Goal: Task Accomplishment & Management: Manage account settings

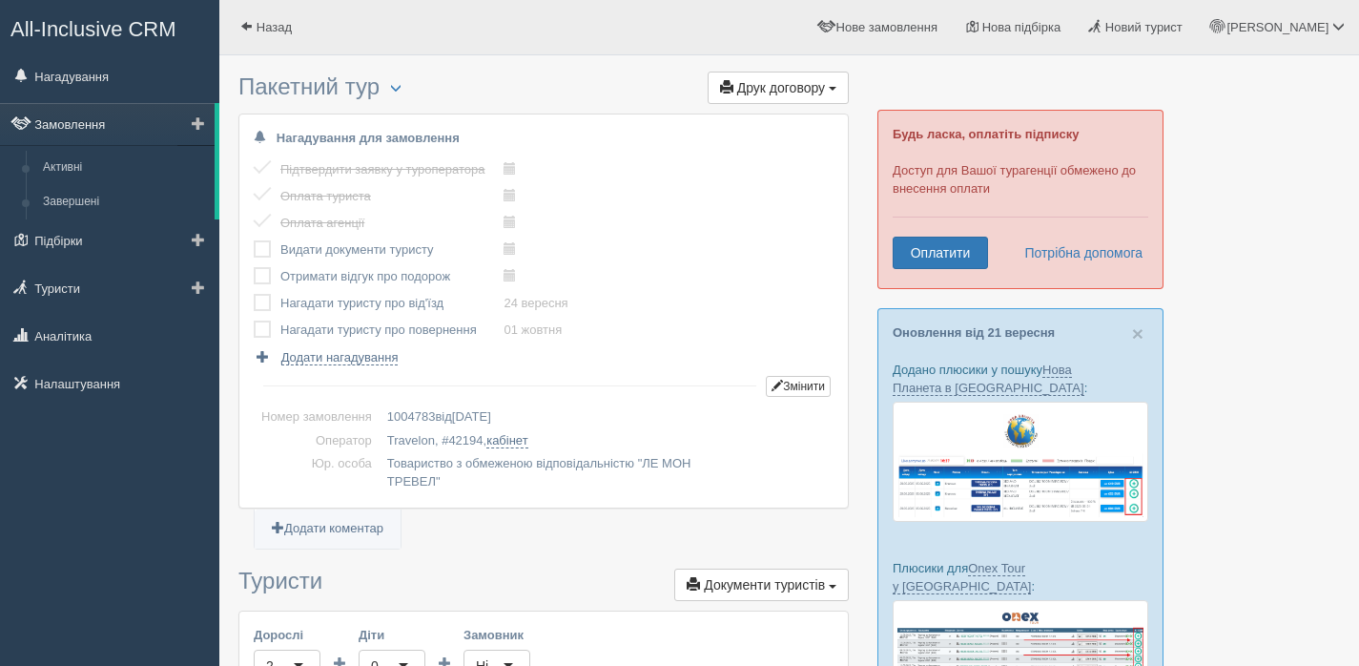
click at [69, 127] on link "Замовлення" at bounding box center [107, 124] width 215 height 42
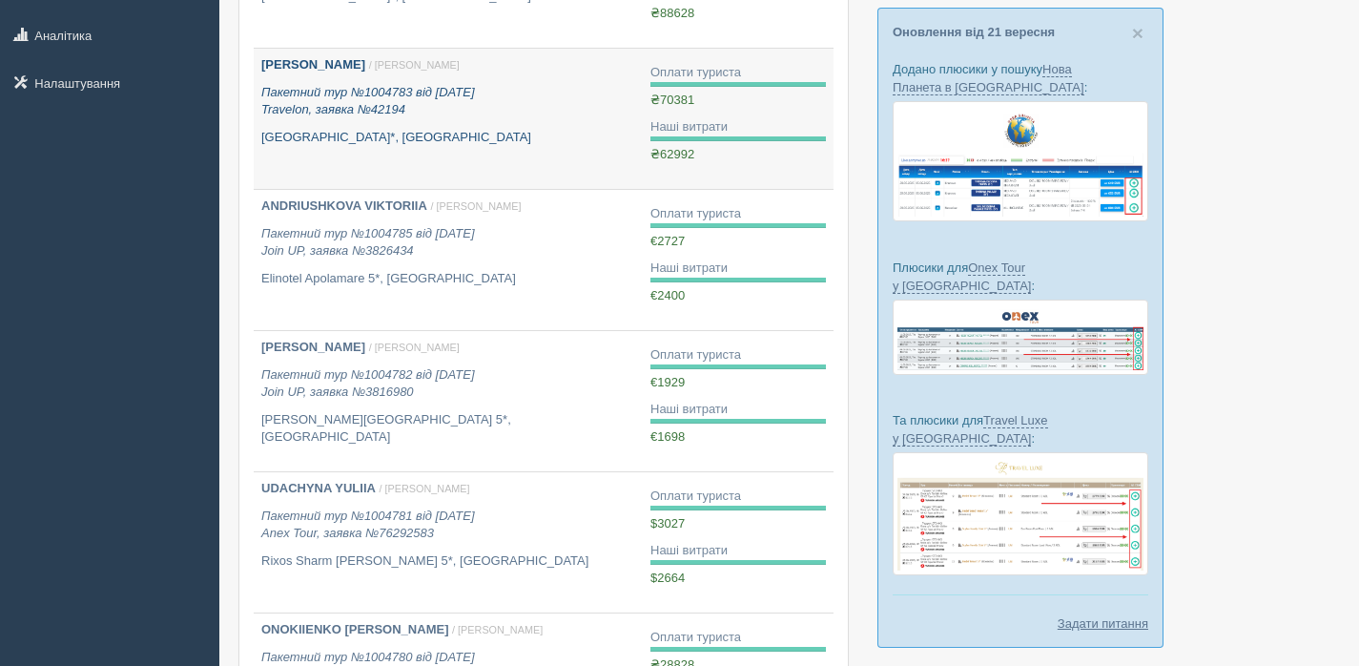
scroll to position [325, 0]
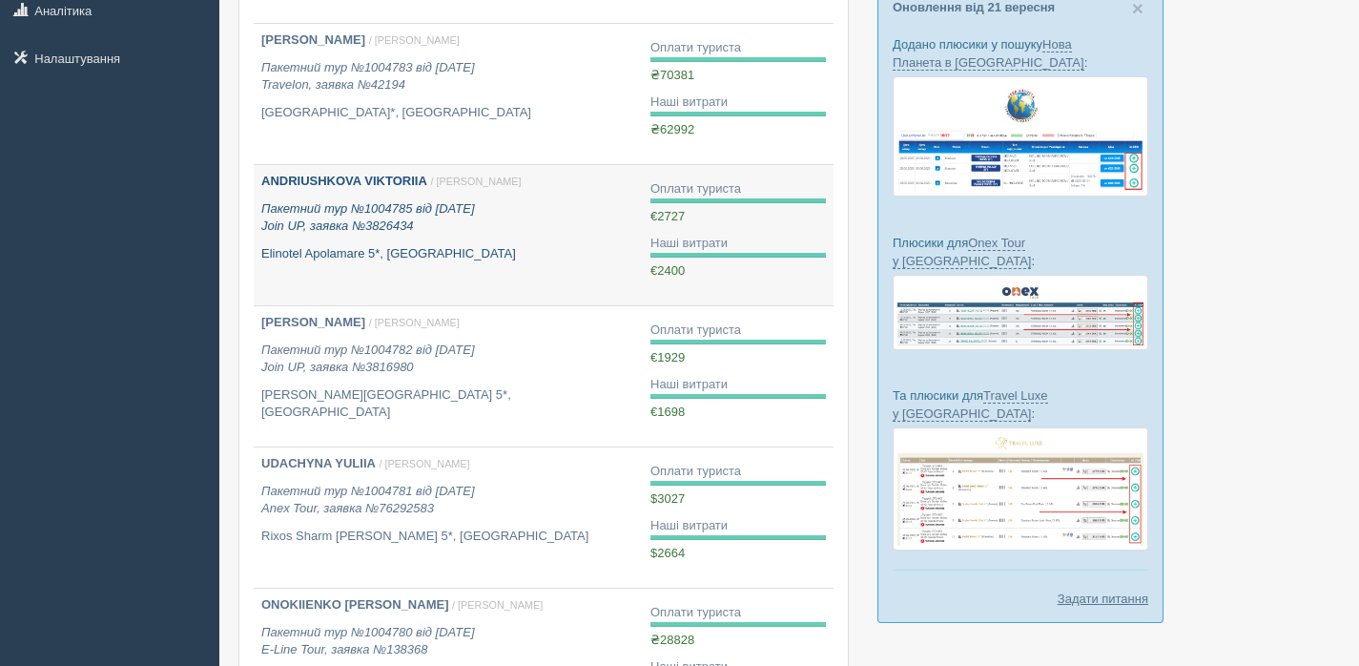
click at [579, 238] on div "ANDRIUSHKOVA VIKTORIIA / Філатова Ксенія Ф. Пакетний тур №1004785 від 23.08.202…" at bounding box center [448, 218] width 374 height 90
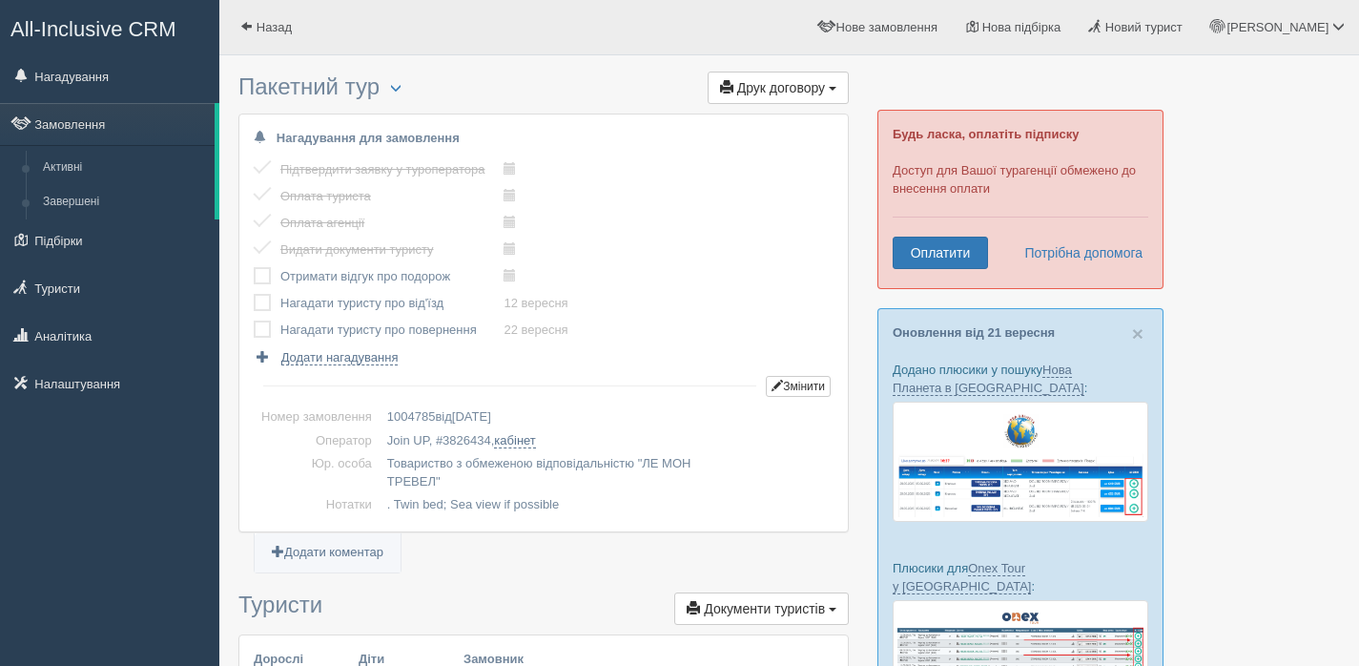
click at [254, 267] on label at bounding box center [254, 267] width 0 height 0
click at [0, 0] on input "checkbox" at bounding box center [0, 0] width 0 height 0
click at [254, 294] on label at bounding box center [254, 294] width 0 height 0
click at [0, 0] on input "checkbox" at bounding box center [0, 0] width 0 height 0
click at [254, 320] on label at bounding box center [254, 320] width 0 height 0
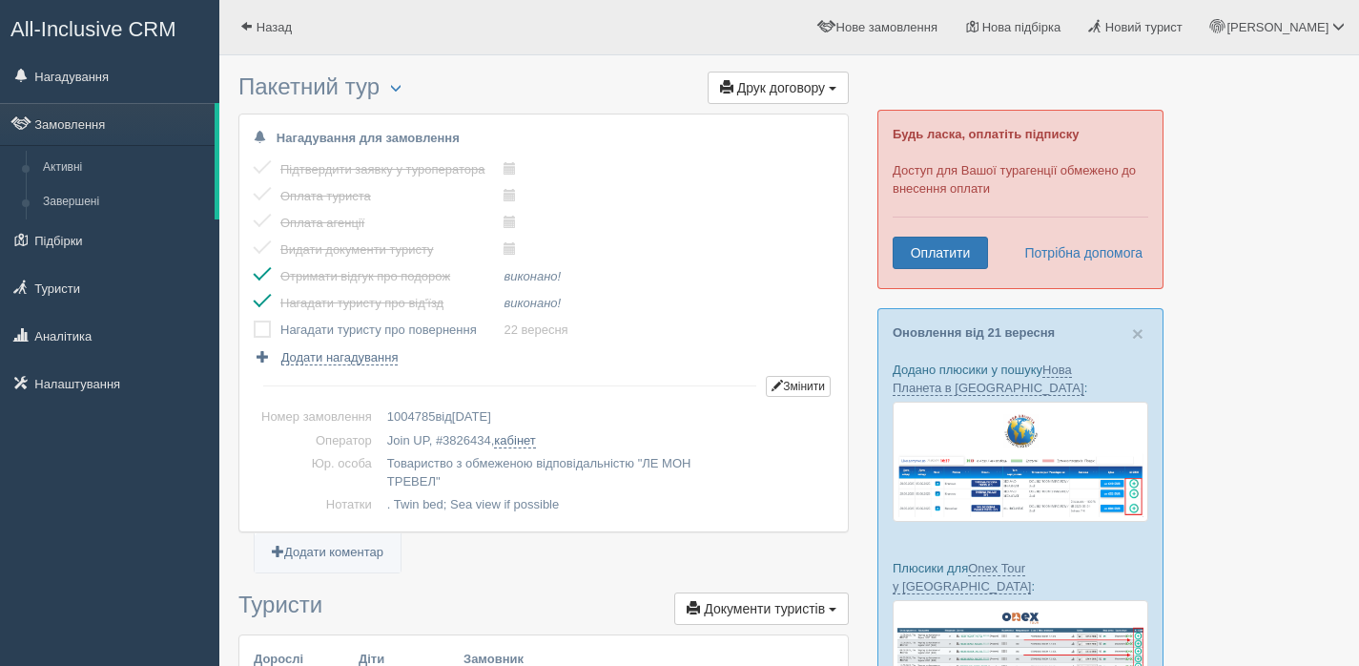
click at [0, 0] on input "checkbox" at bounding box center [0, 0] width 0 height 0
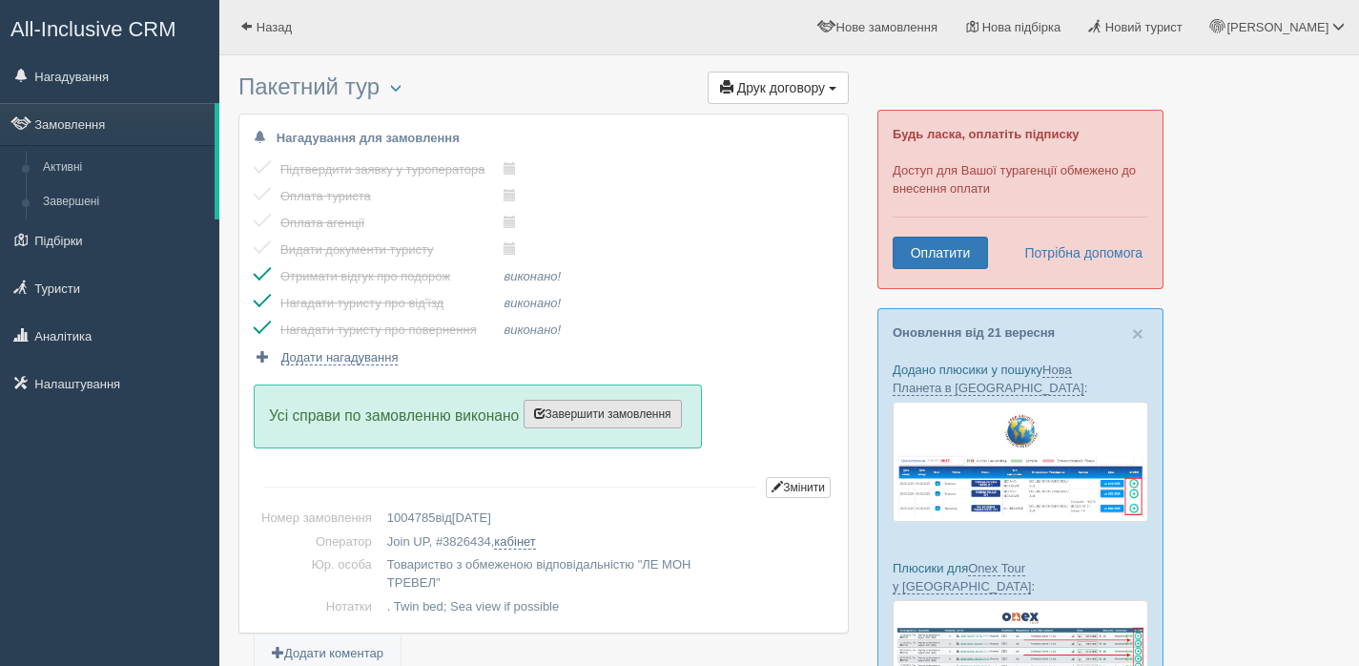
click at [589, 408] on span "Завершити замовлення" at bounding box center [602, 413] width 137 height 13
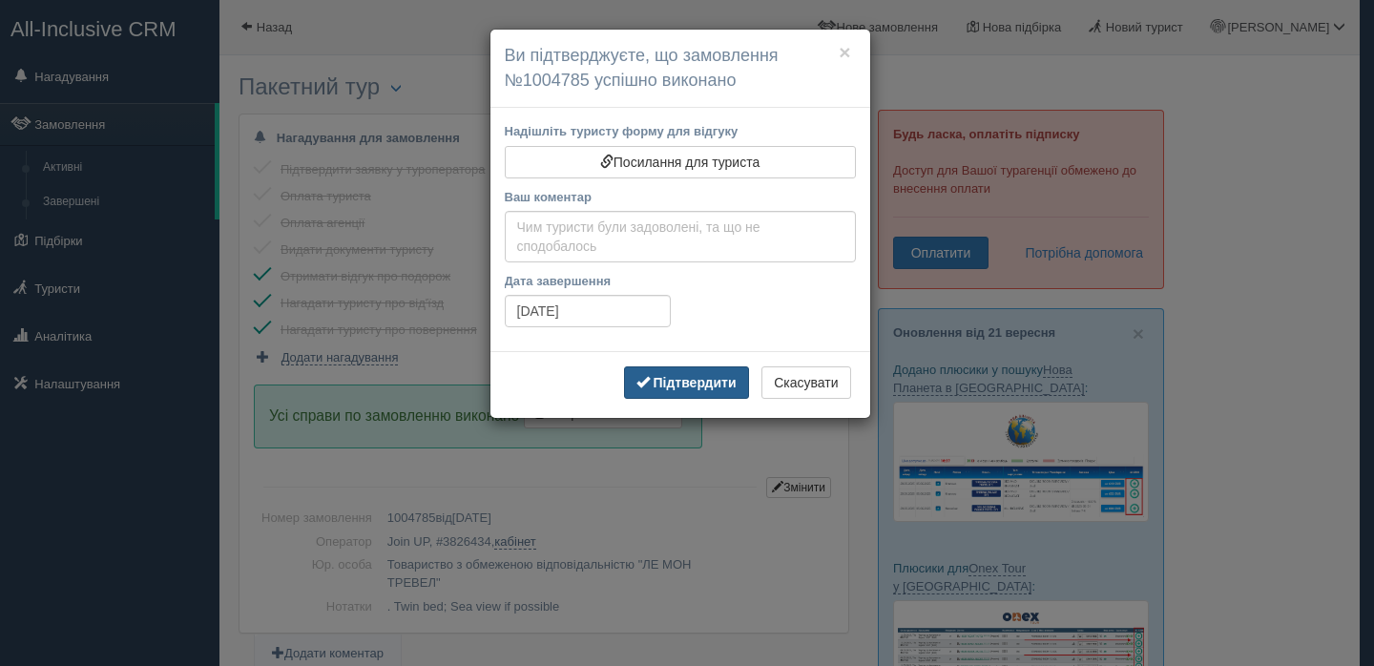
click at [680, 383] on b "Підтвердити" at bounding box center [693, 382] width 83 height 15
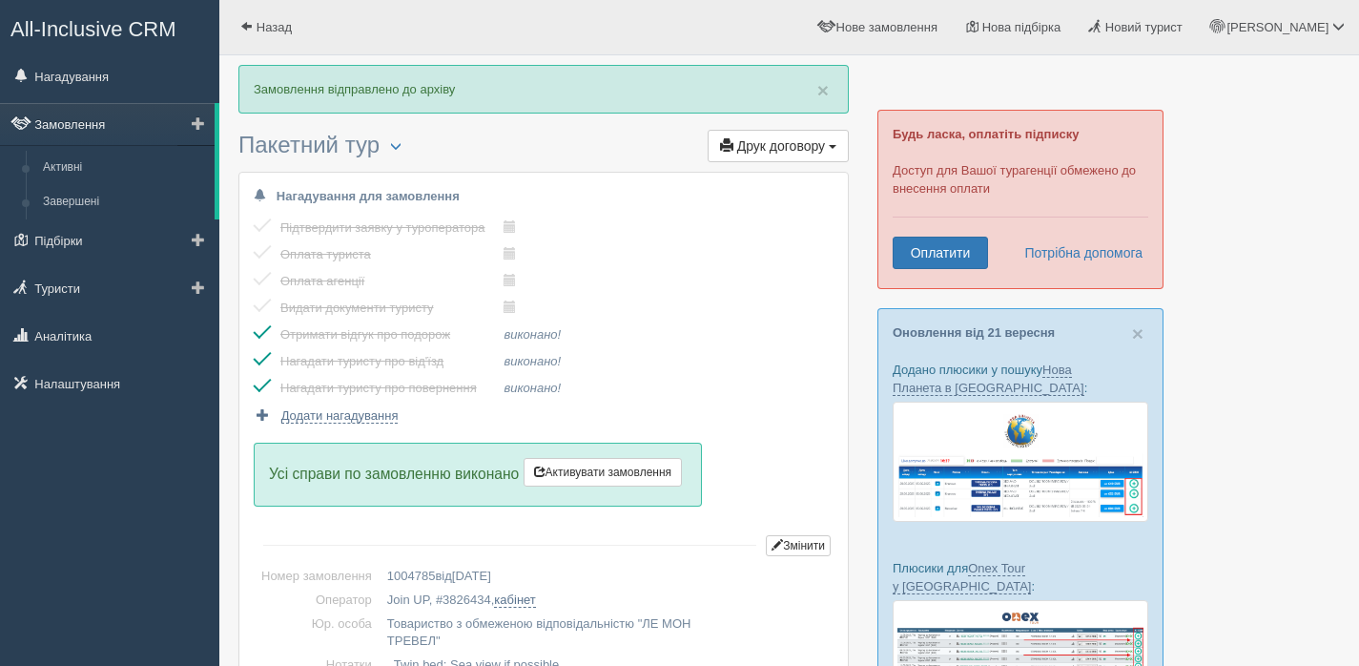
click at [74, 125] on link "Замовлення" at bounding box center [107, 124] width 215 height 42
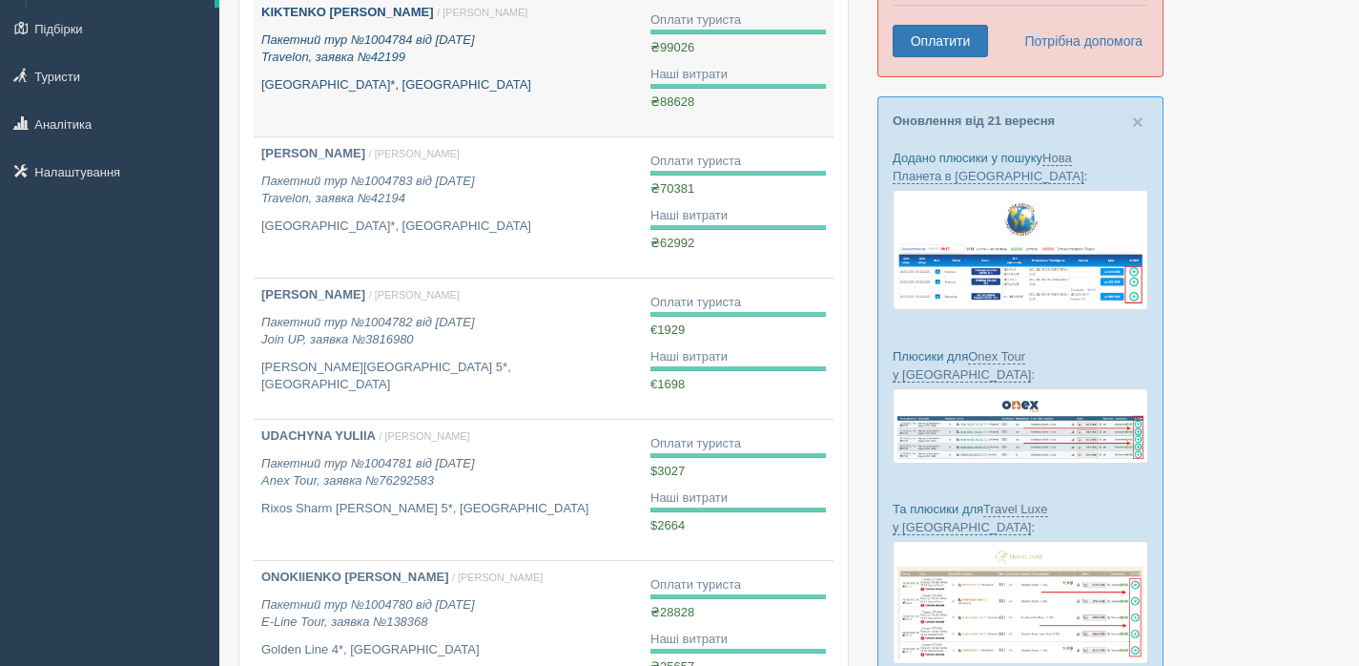
scroll to position [213, 0]
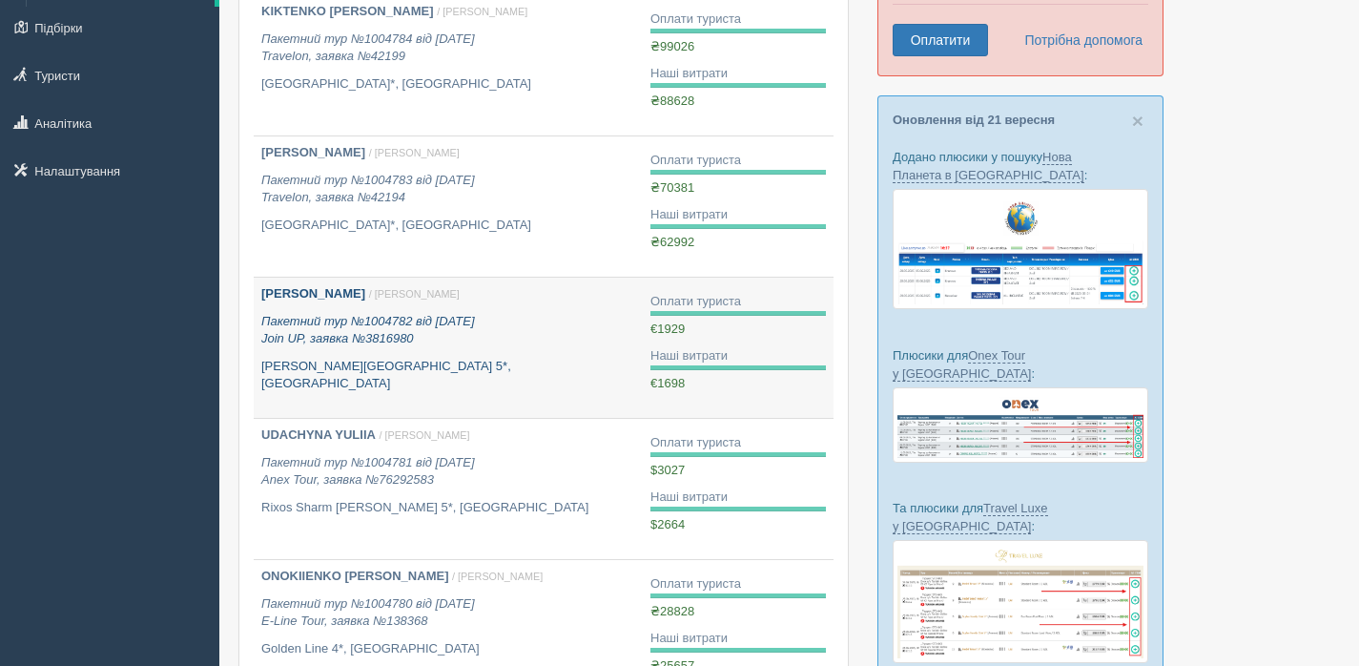
click at [556, 347] on p "Пакетний тур №1004782 від 18.08.2025 Join UP, заявка №3816980" at bounding box center [448, 330] width 374 height 35
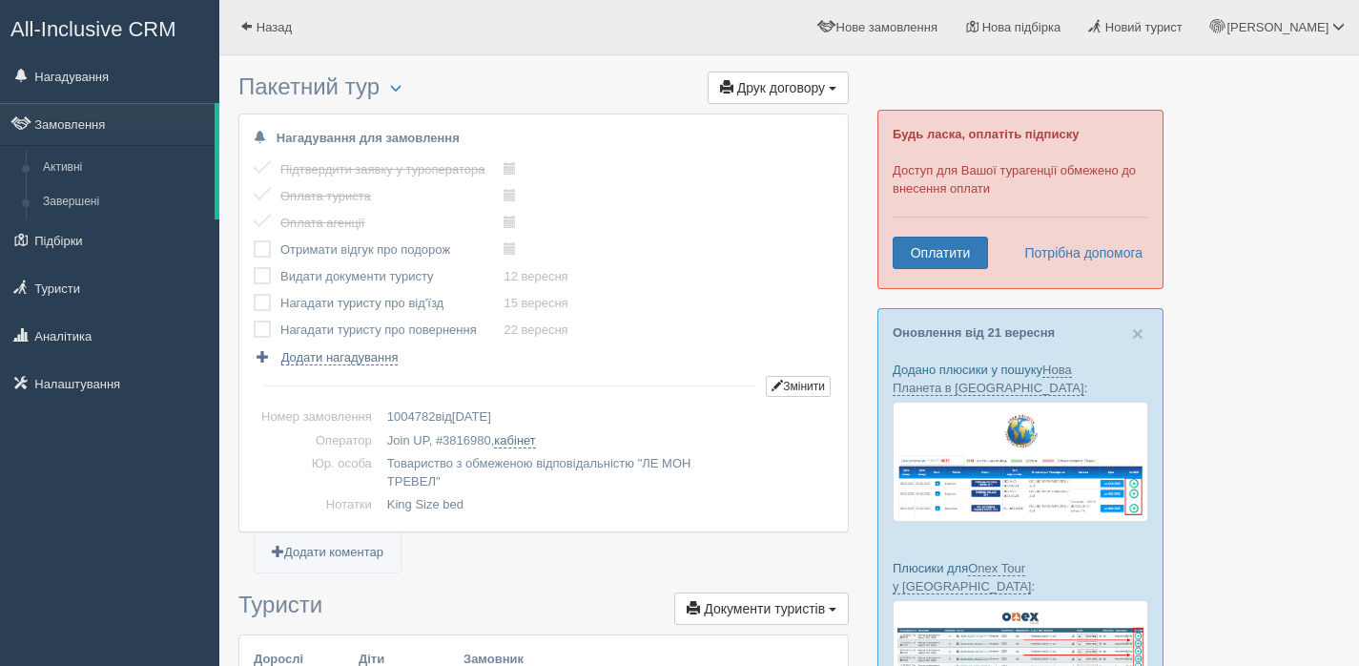
click at [254, 240] on label at bounding box center [254, 240] width 0 height 0
click at [0, 0] on input "checkbox" at bounding box center [0, 0] width 0 height 0
click at [254, 267] on label at bounding box center [254, 267] width 0 height 0
click at [0, 0] on input "checkbox" at bounding box center [0, 0] width 0 height 0
click at [254, 294] on label at bounding box center [254, 294] width 0 height 0
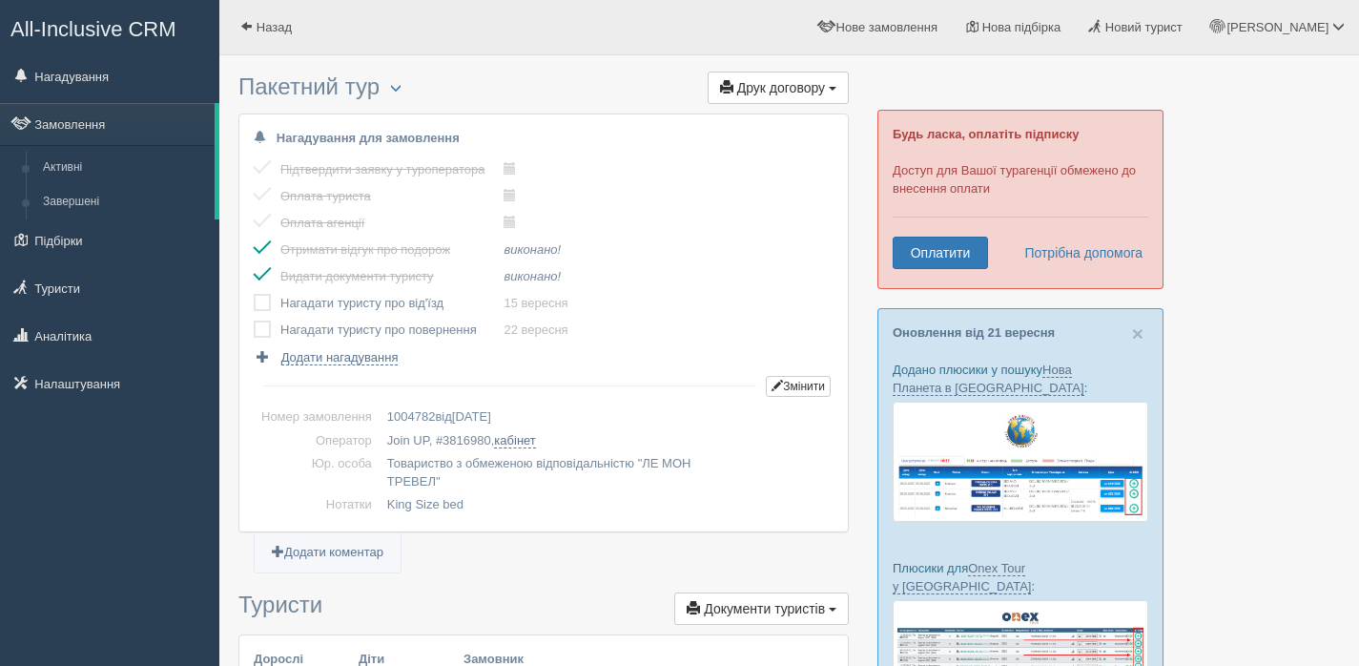
click at [0, 0] on input "checkbox" at bounding box center [0, 0] width 0 height 0
click at [254, 320] on label at bounding box center [254, 320] width 0 height 0
click at [0, 0] on input "checkbox" at bounding box center [0, 0] width 0 height 0
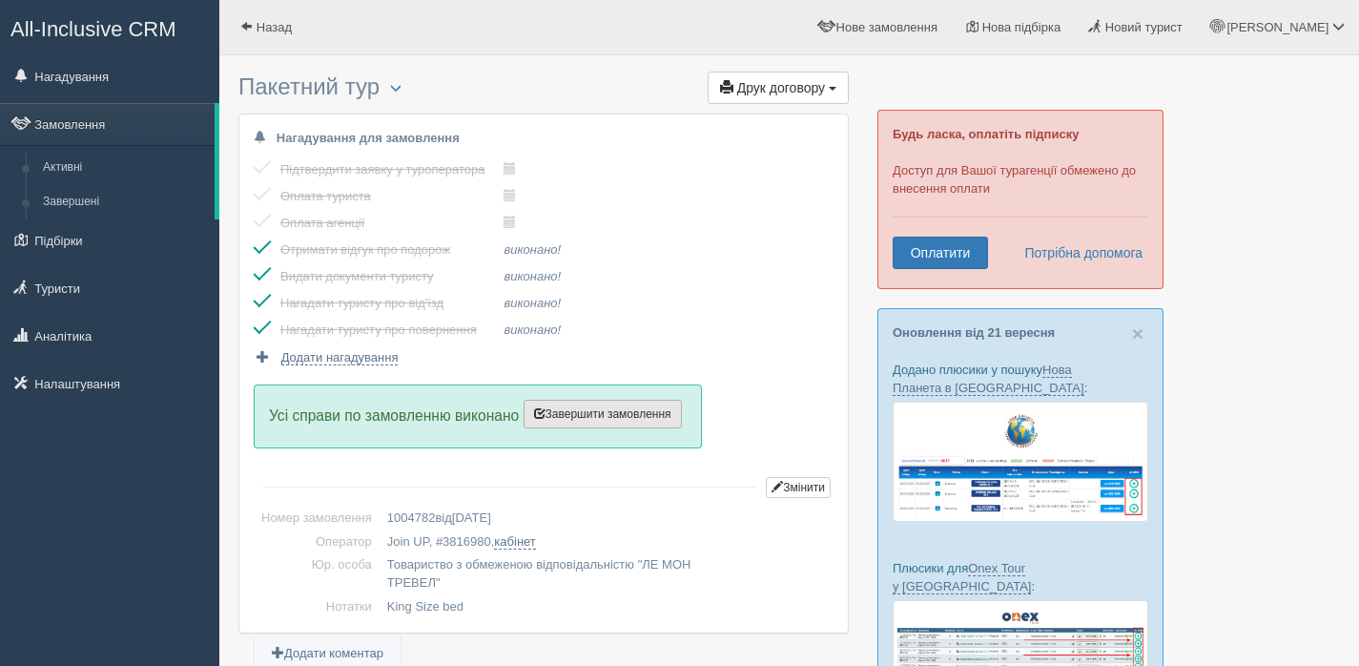
click at [623, 416] on span "Завершити замовлення" at bounding box center [602, 413] width 137 height 13
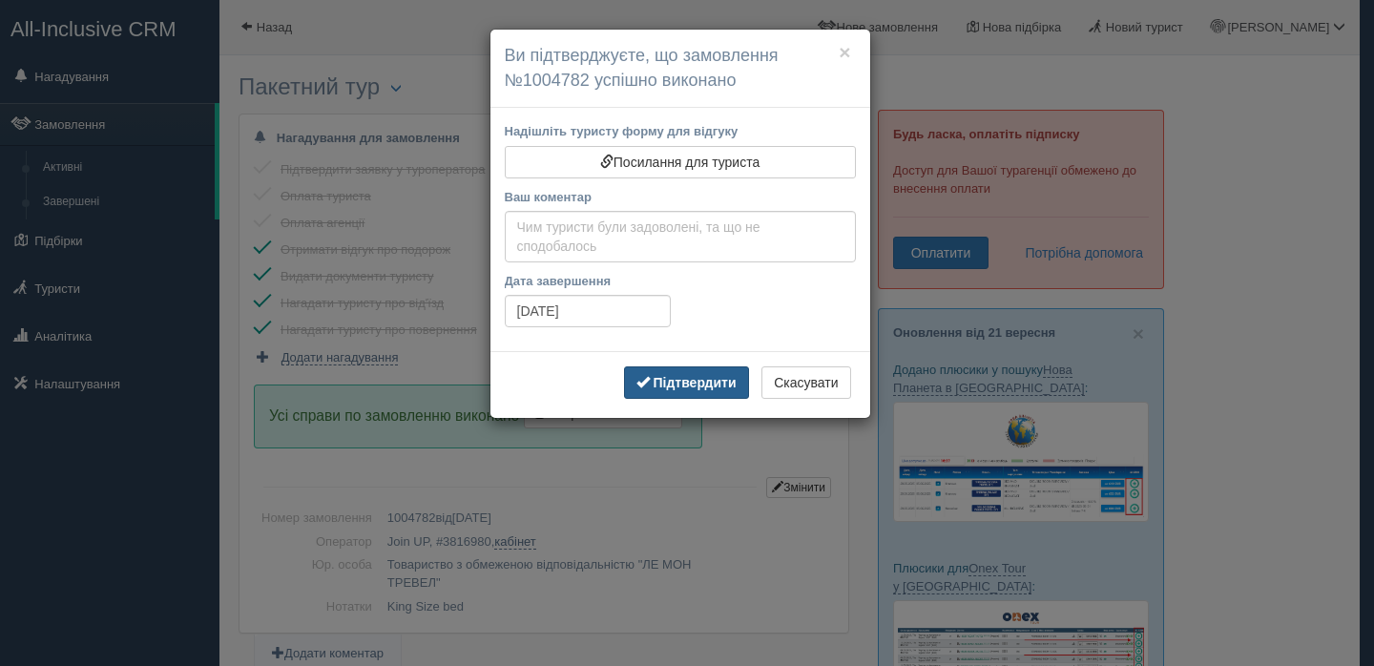
click at [686, 382] on b "Підтвердити" at bounding box center [693, 382] width 83 height 15
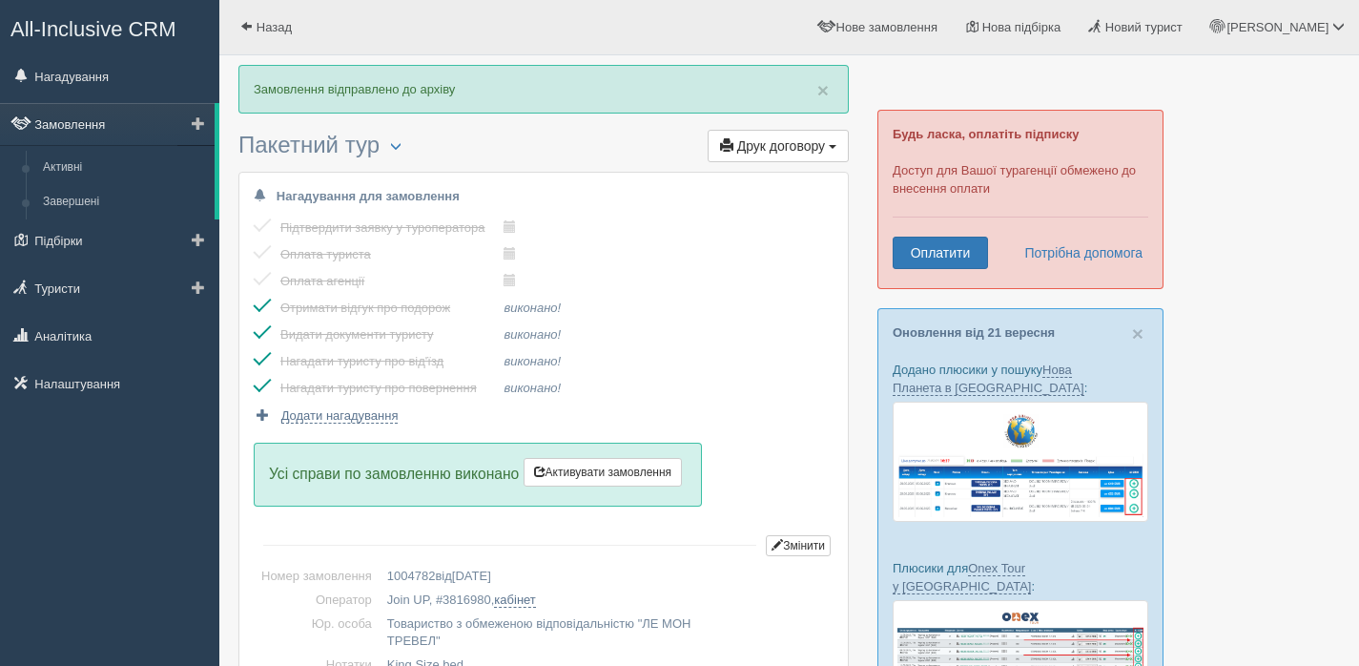
click at [137, 135] on link "Замовлення" at bounding box center [107, 124] width 215 height 42
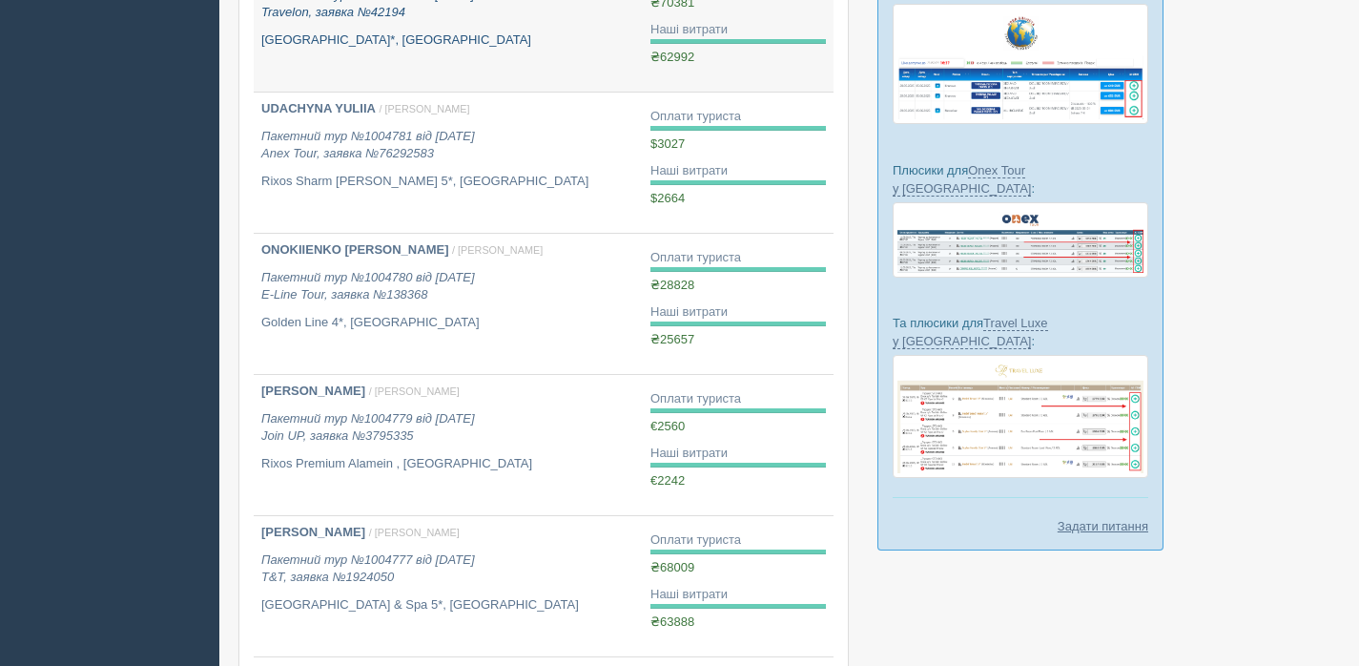
scroll to position [401, 0]
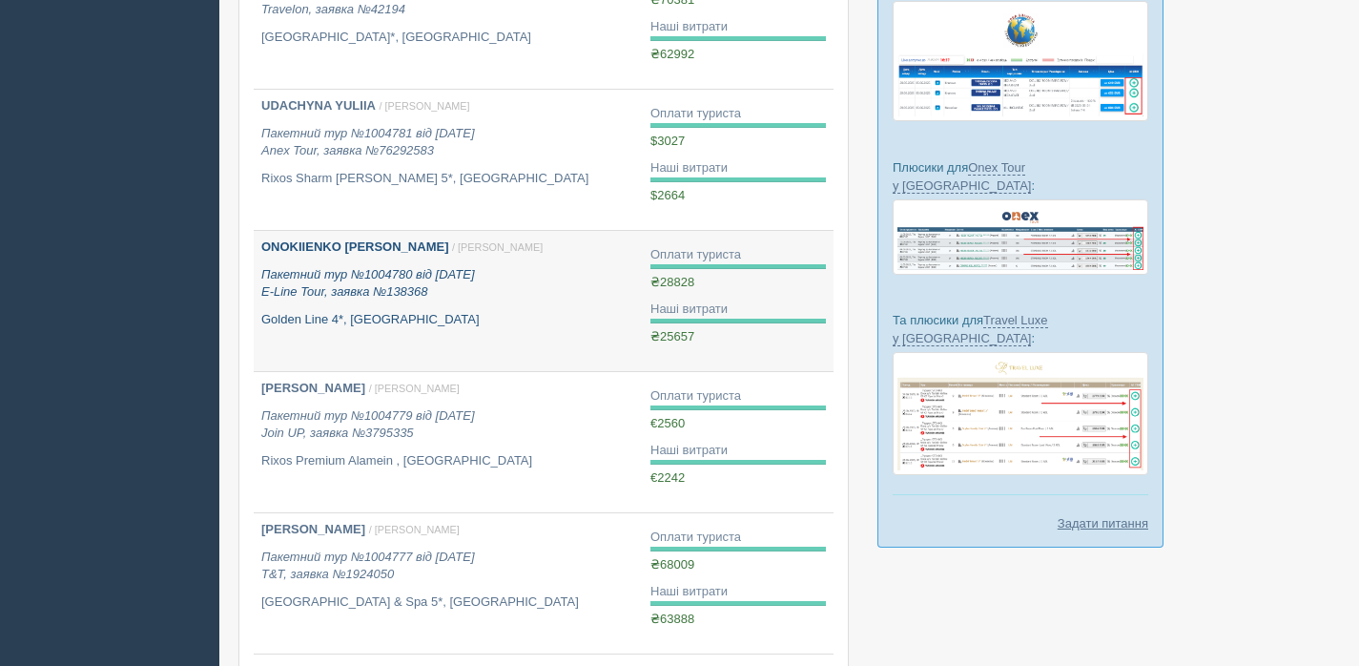
click at [600, 308] on div "ONOKIIENKO [PERSON_NAME] / [PERSON_NAME] Пакетний тур №1004780 від [DATE] E-Lin…" at bounding box center [448, 283] width 374 height 90
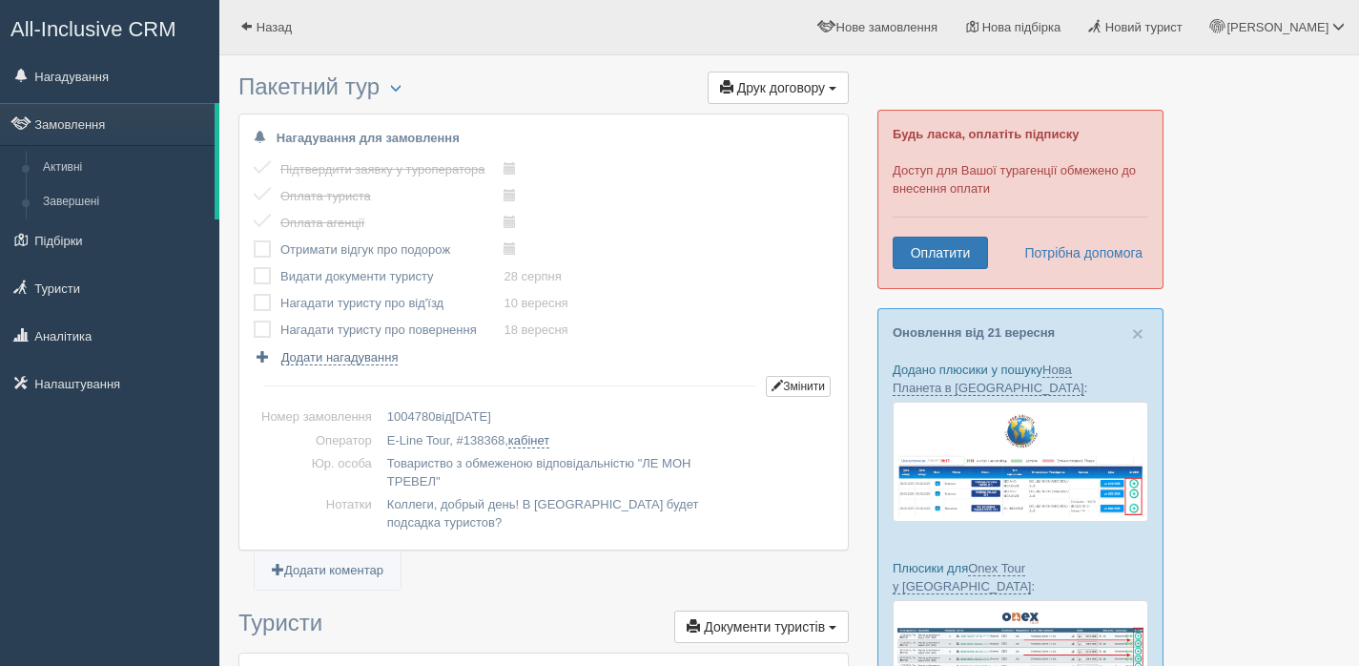
click at [254, 240] on label at bounding box center [254, 240] width 0 height 0
click at [0, 0] on input "checkbox" at bounding box center [0, 0] width 0 height 0
click at [254, 267] on label at bounding box center [254, 267] width 0 height 0
click at [0, 0] on input "checkbox" at bounding box center [0, 0] width 0 height 0
click at [254, 294] on label at bounding box center [254, 294] width 0 height 0
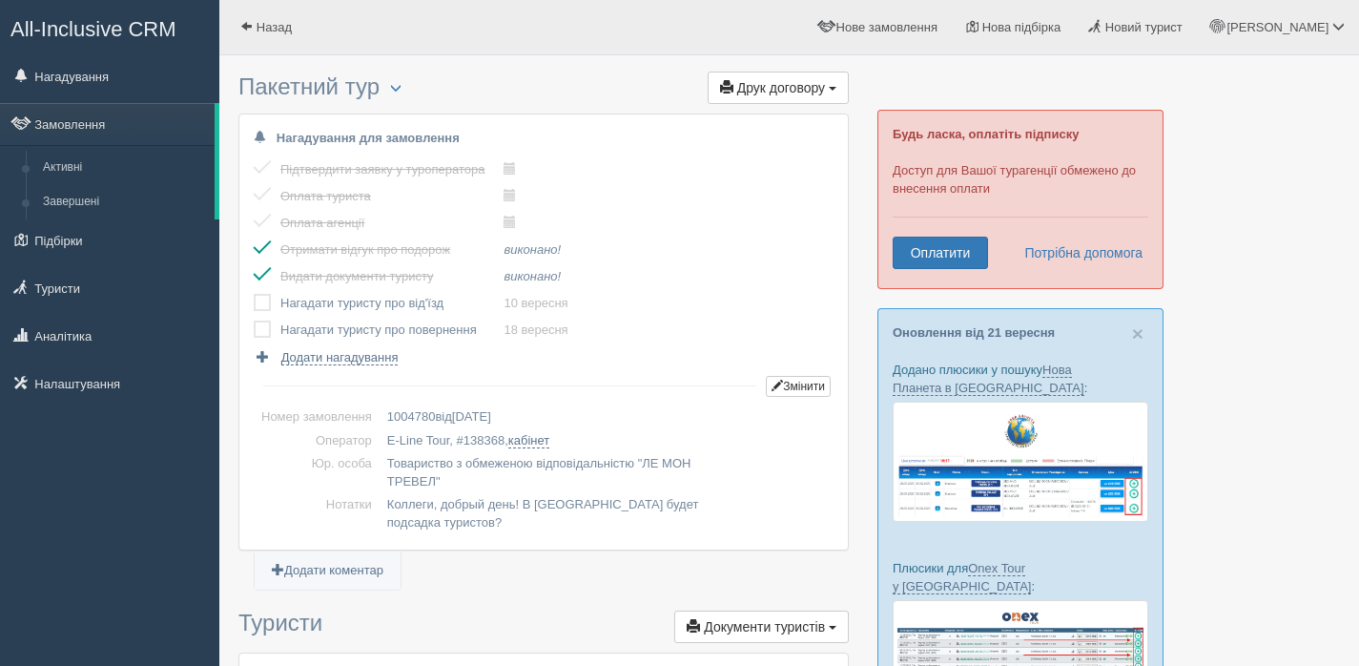
click at [0, 0] on input "checkbox" at bounding box center [0, 0] width 0 height 0
click at [254, 320] on label at bounding box center [254, 320] width 0 height 0
click at [0, 0] on input "checkbox" at bounding box center [0, 0] width 0 height 0
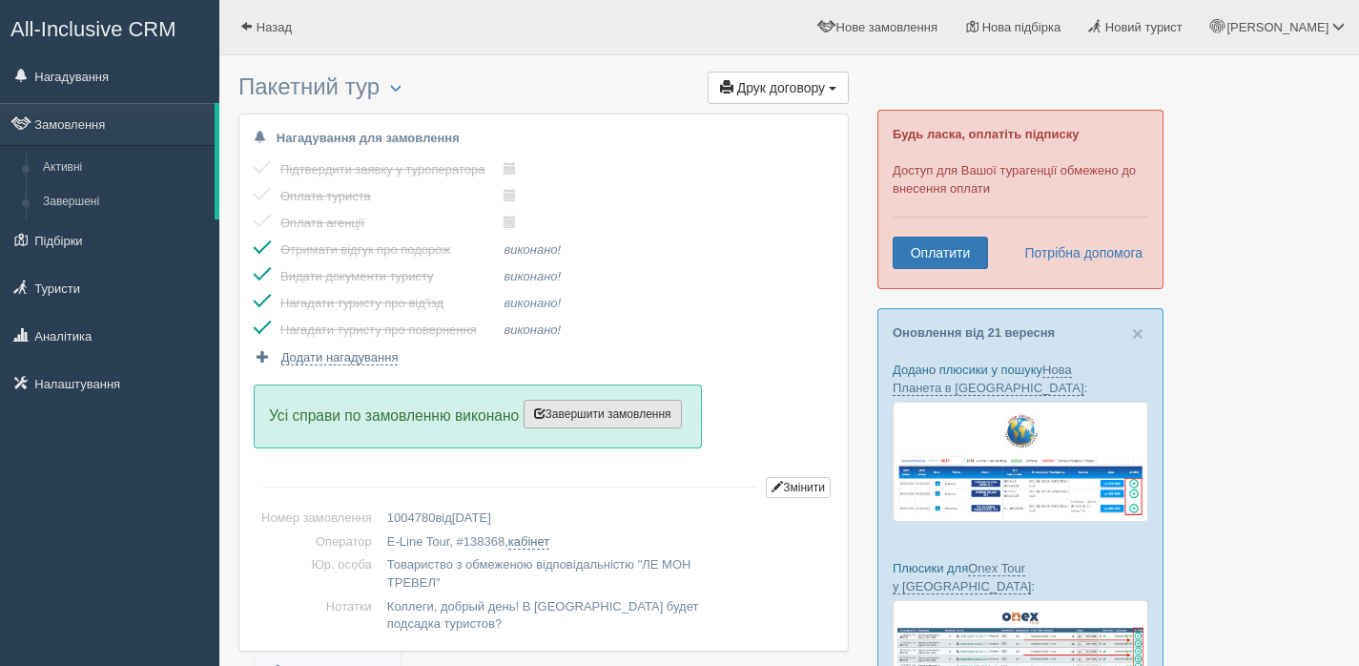
click at [595, 419] on span "Завершити замовлення" at bounding box center [602, 413] width 137 height 13
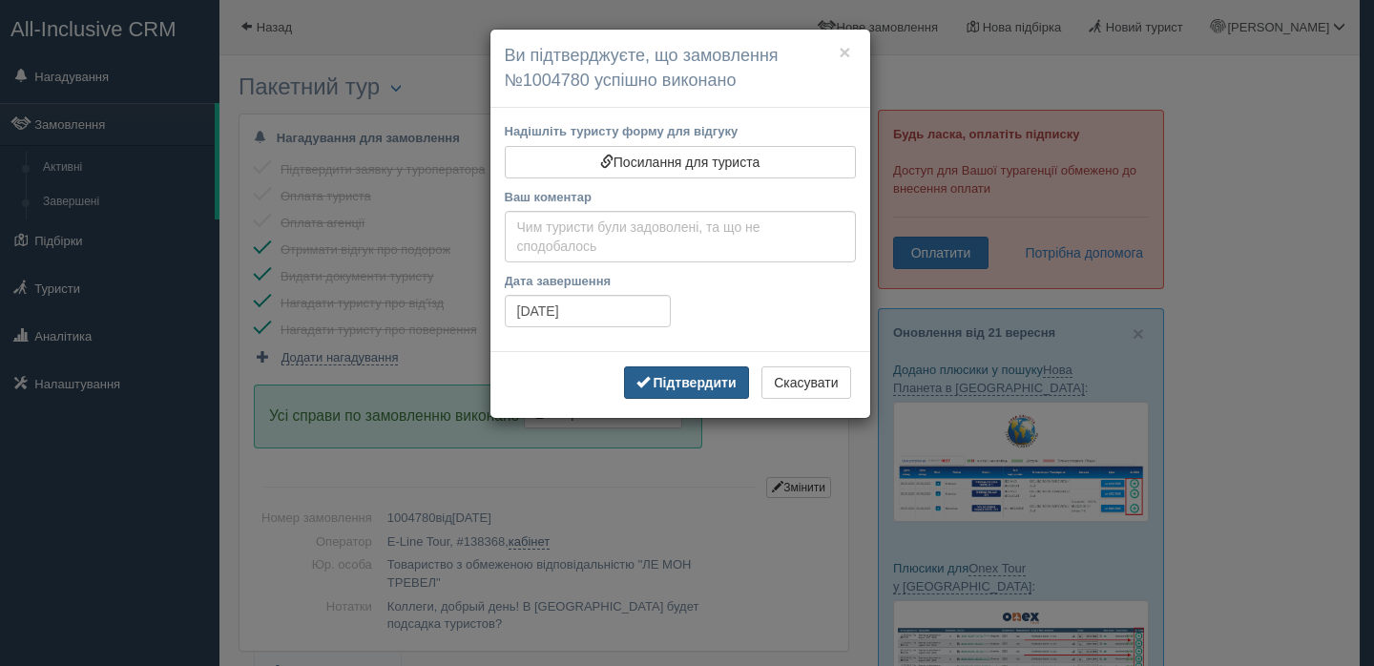
click at [693, 385] on b "Підтвердити" at bounding box center [693, 382] width 83 height 15
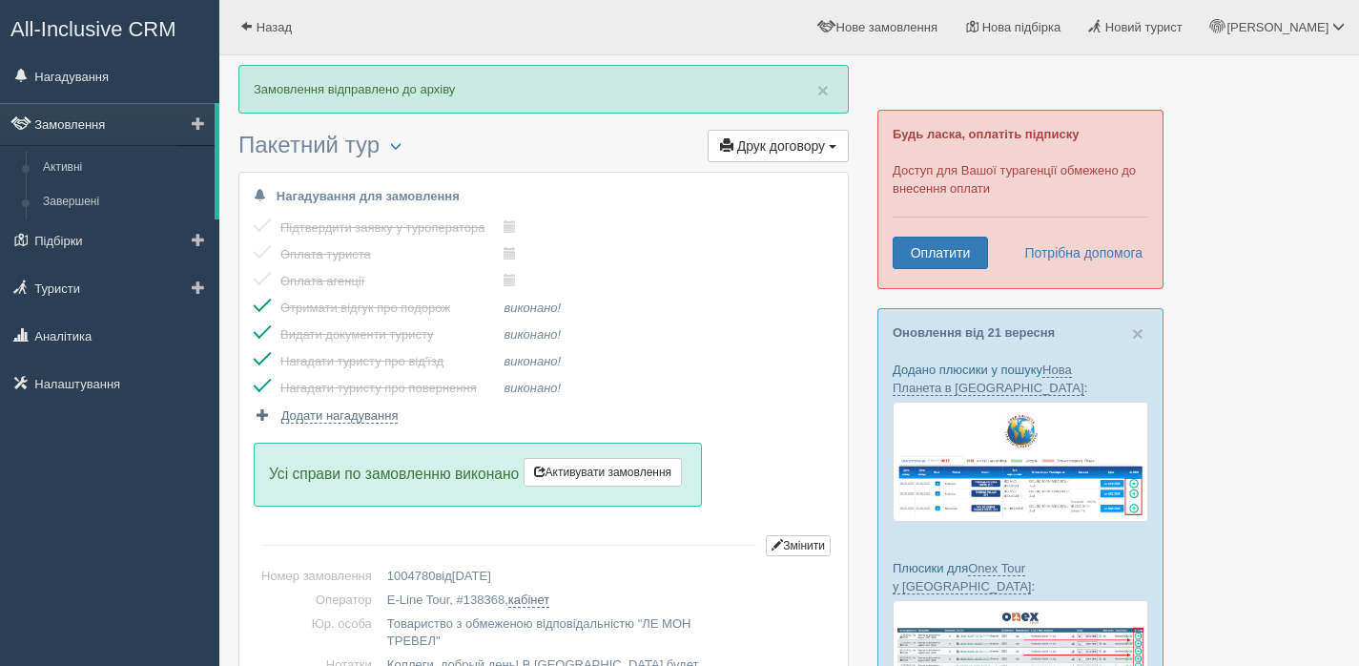
click at [112, 123] on link "Замовлення" at bounding box center [107, 124] width 215 height 42
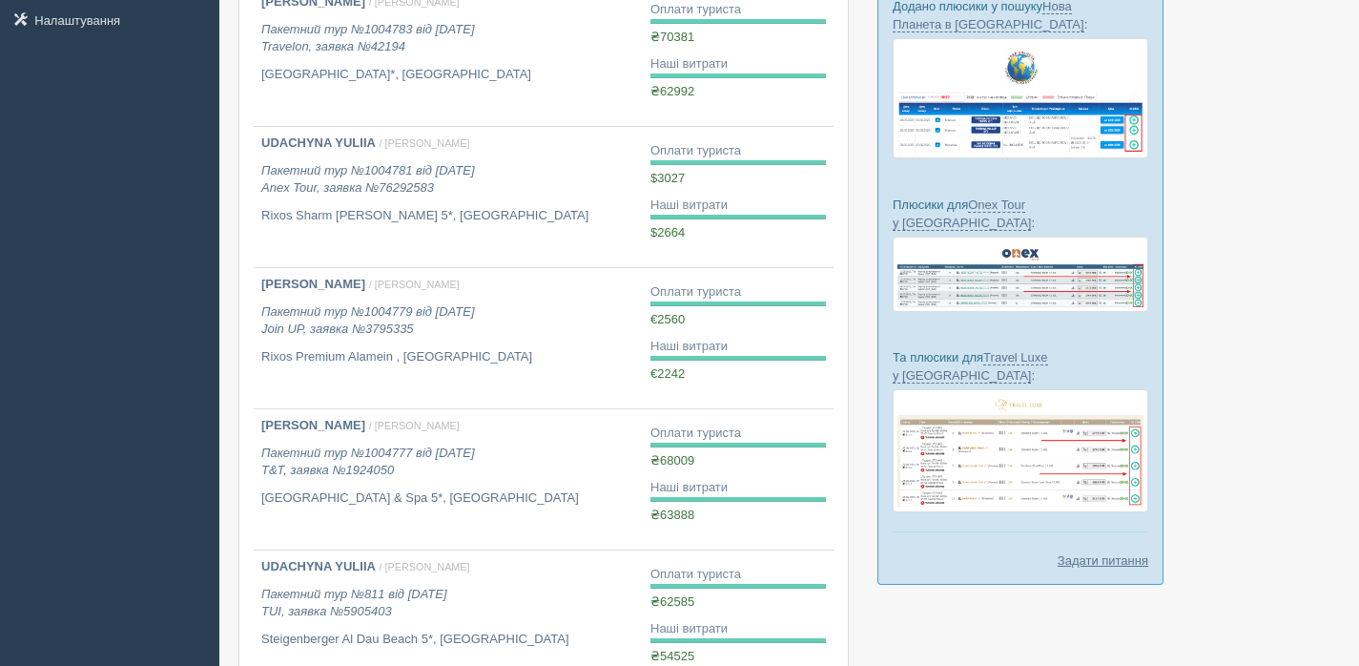
scroll to position [394, 0]
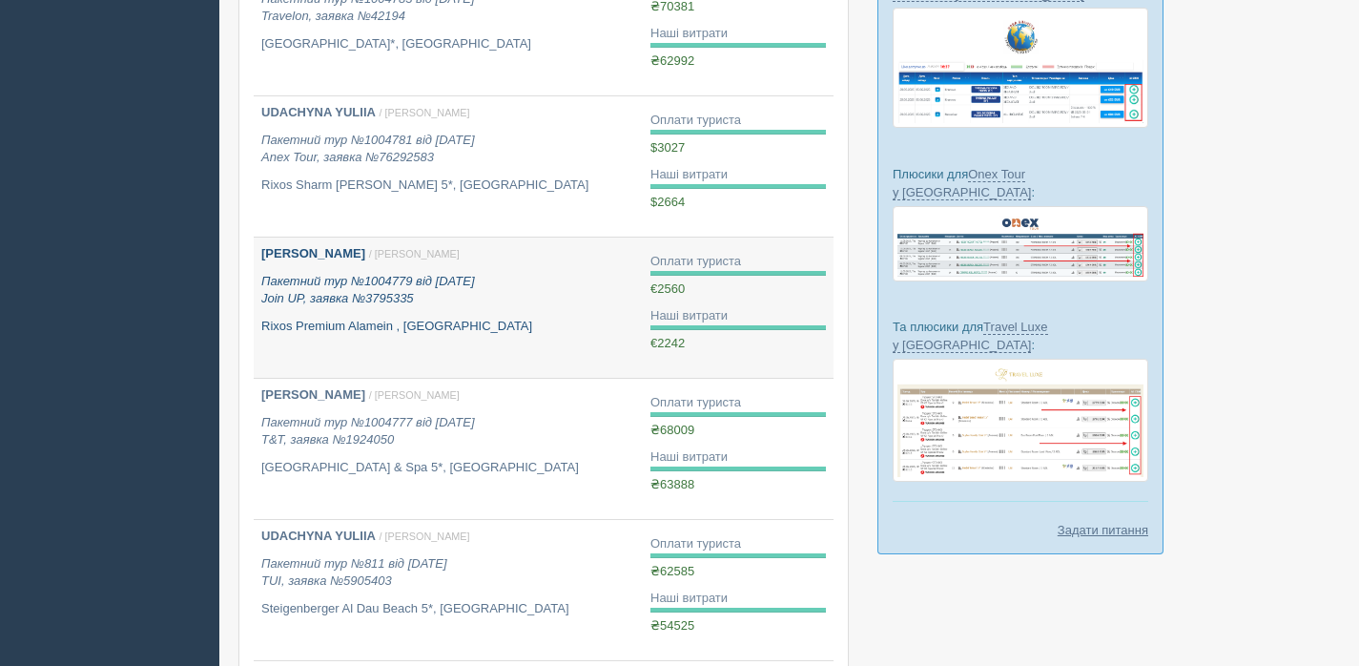
click at [507, 329] on p "Rixos Premium Alamein , [GEOGRAPHIC_DATA]" at bounding box center [448, 327] width 374 height 18
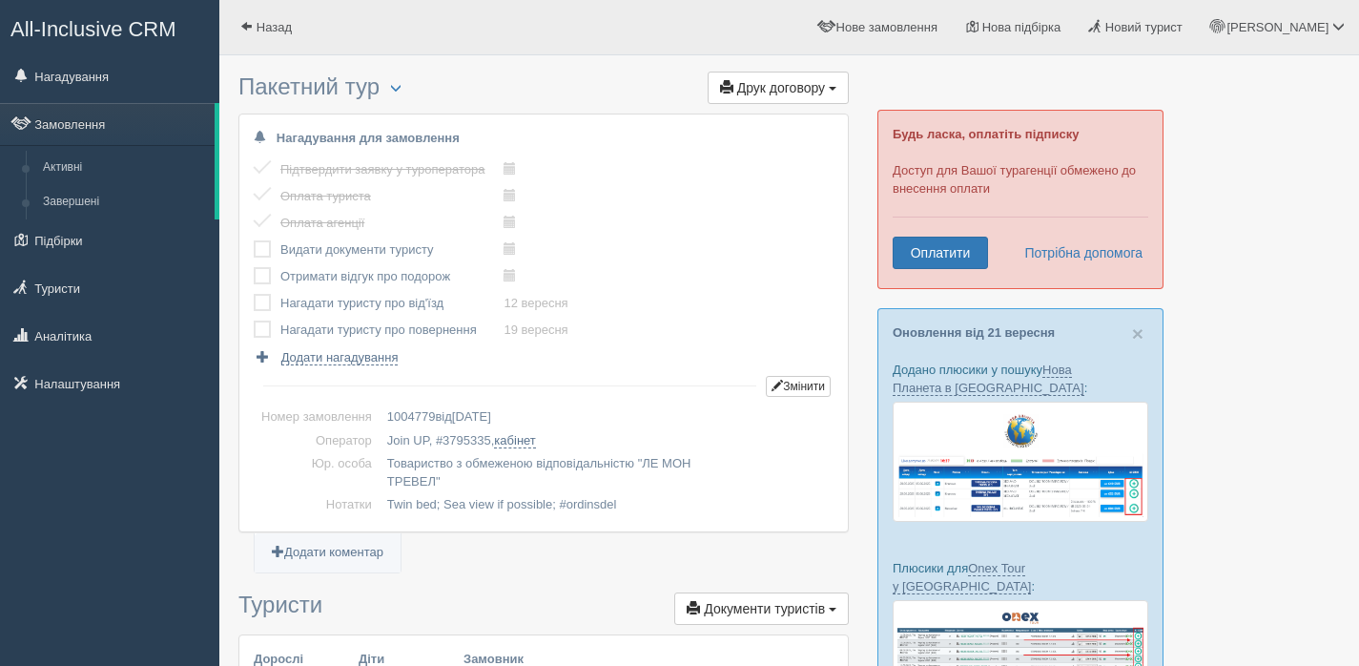
click at [254, 240] on label at bounding box center [254, 240] width 0 height 0
click at [0, 0] on input "checkbox" at bounding box center [0, 0] width 0 height 0
click at [254, 267] on label at bounding box center [254, 267] width 0 height 0
click at [0, 0] on input "checkbox" at bounding box center [0, 0] width 0 height 0
click at [254, 294] on label at bounding box center [254, 294] width 0 height 0
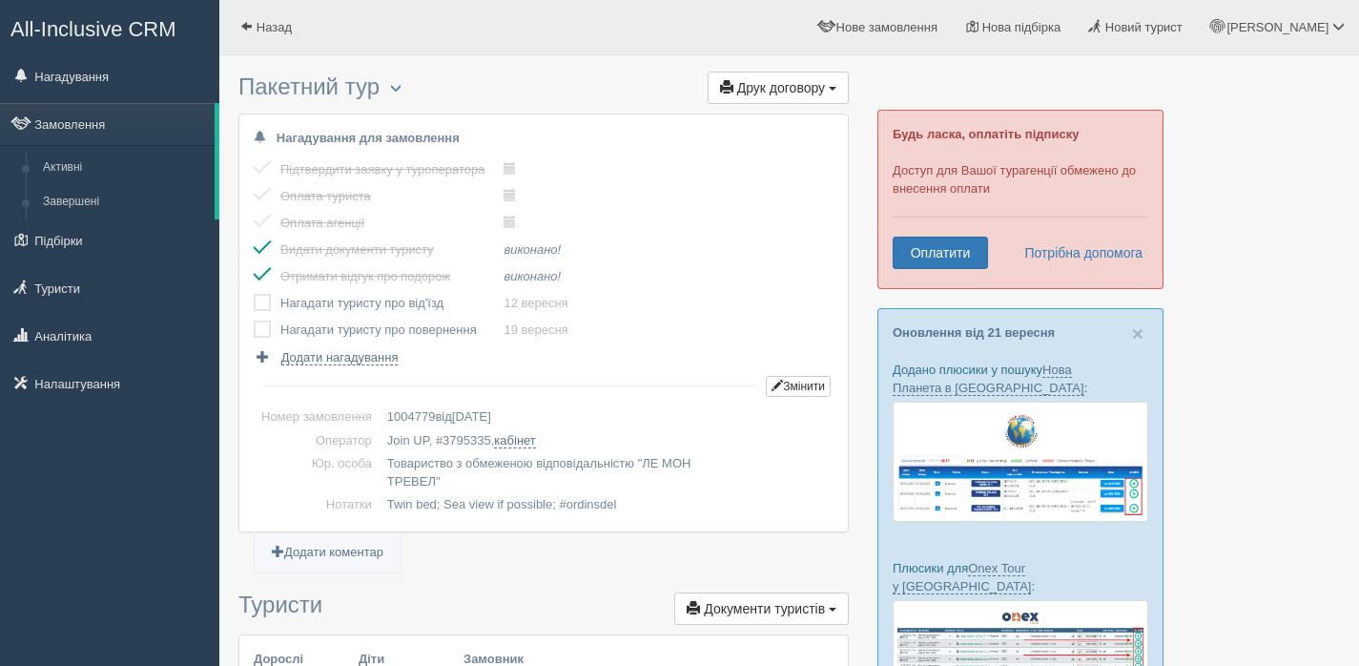
click at [0, 0] on input "checkbox" at bounding box center [0, 0] width 0 height 0
click at [254, 320] on label at bounding box center [254, 320] width 0 height 0
click at [0, 0] on input "checkbox" at bounding box center [0, 0] width 0 height 0
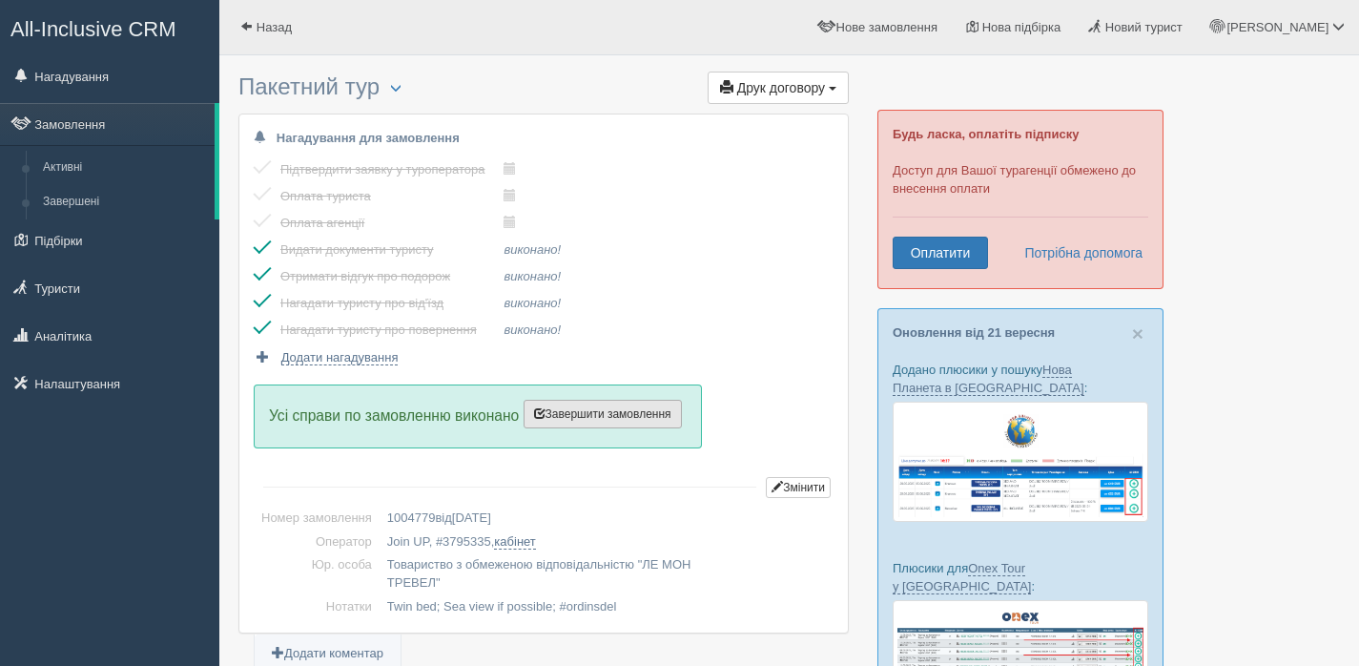
click at [615, 419] on span "Завершити замовлення" at bounding box center [602, 413] width 137 height 13
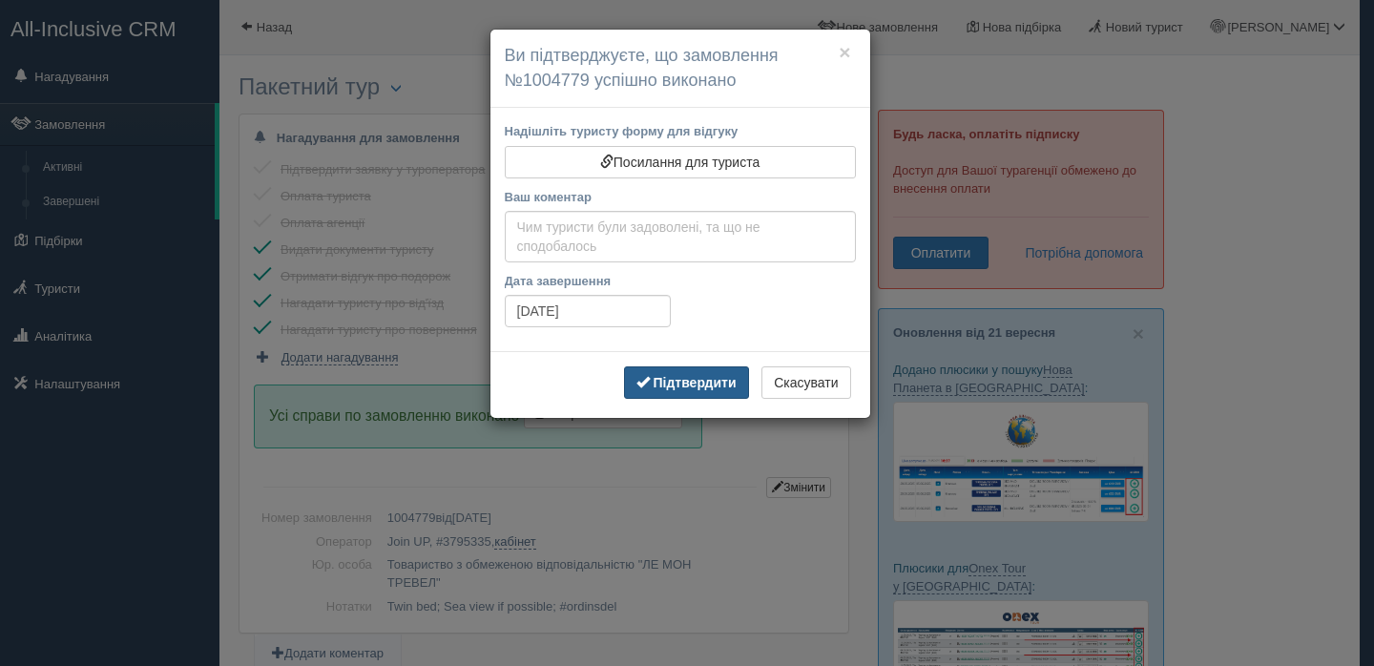
click at [684, 375] on b "Підтвердити" at bounding box center [693, 382] width 83 height 15
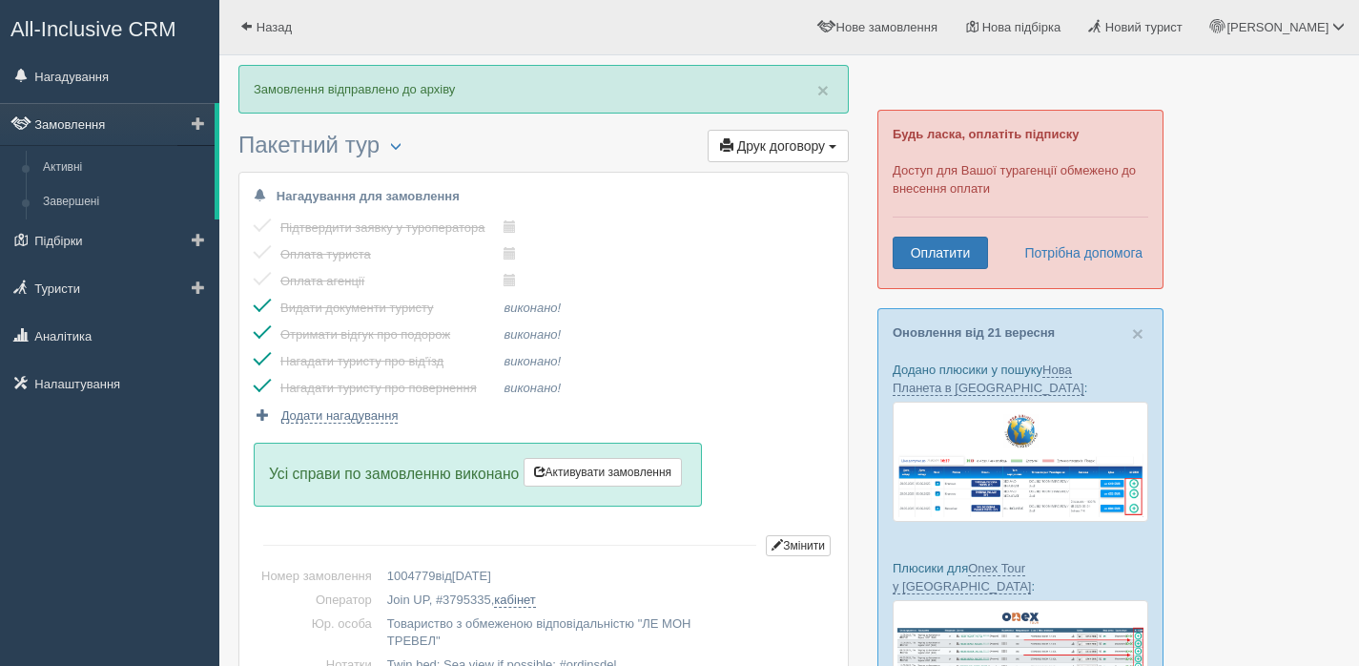
click at [93, 123] on link "Замовлення" at bounding box center [107, 124] width 215 height 42
